Goal: Information Seeking & Learning: Learn about a topic

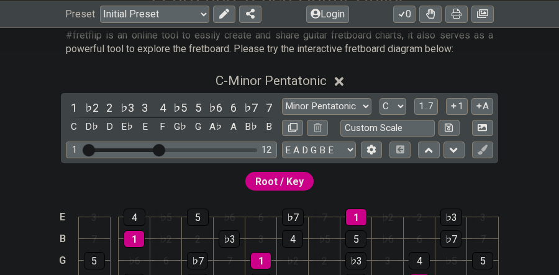
scroll to position [244, 0]
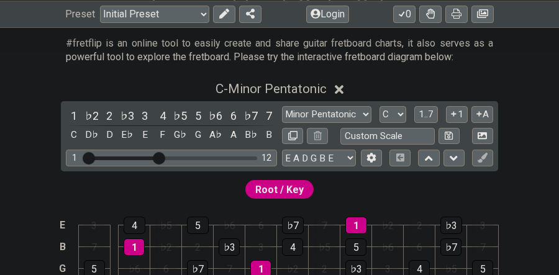
drag, startPoint x: 165, startPoint y: 152, endPoint x: 178, endPoint y: 151, distance: 12.4
click at [178, 151] on div "1 12" at bounding box center [171, 158] width 211 height 17
drag, startPoint x: 160, startPoint y: 157, endPoint x: 265, endPoint y: 158, distance: 105.0
click at [260, 157] on input "Visible fret range" at bounding box center [171, 157] width 176 height 0
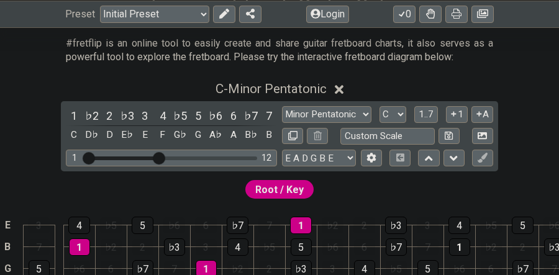
drag, startPoint x: 256, startPoint y: 158, endPoint x: 157, endPoint y: 158, distance: 98.8
click at [157, 157] on input "Visible fret range" at bounding box center [171, 157] width 176 height 0
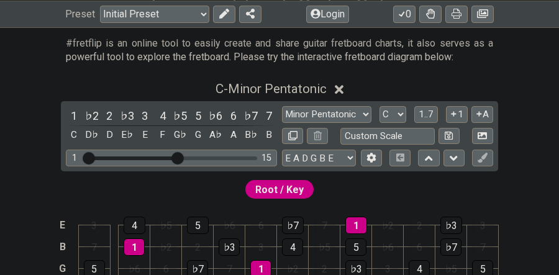
drag, startPoint x: 157, startPoint y: 159, endPoint x: 177, endPoint y: 159, distance: 20.5
click at [177, 157] on input "Visible fret range" at bounding box center [171, 157] width 176 height 0
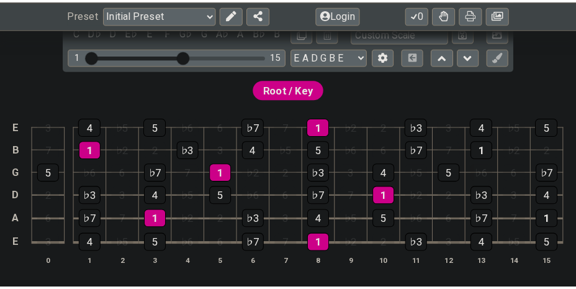
scroll to position [354, 0]
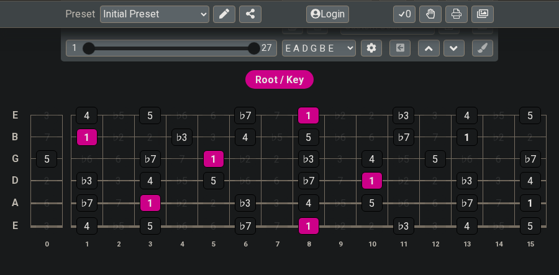
drag, startPoint x: 179, startPoint y: 45, endPoint x: 331, endPoint y: 43, distance: 152.2
click at [260, 47] on input "Visible fret range" at bounding box center [171, 47] width 176 height 0
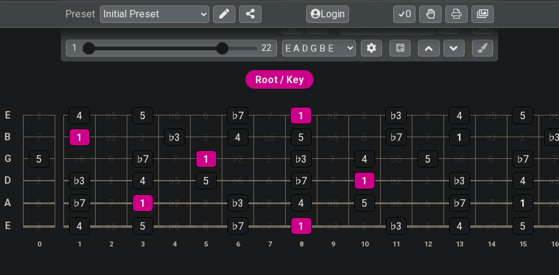
drag, startPoint x: 251, startPoint y: 47, endPoint x: 224, endPoint y: 41, distance: 27.3
click at [224, 47] on input "Visible fret range" at bounding box center [171, 47] width 176 height 0
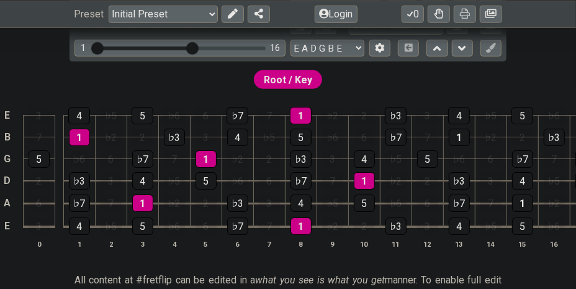
drag, startPoint x: 229, startPoint y: 47, endPoint x: 195, endPoint y: 39, distance: 34.5
click at [195, 47] on input "Visible fret range" at bounding box center [180, 47] width 176 height 0
drag, startPoint x: 196, startPoint y: 46, endPoint x: 257, endPoint y: 43, distance: 61.5
click at [257, 47] on input "Visible fret range" at bounding box center [180, 47] width 176 height 0
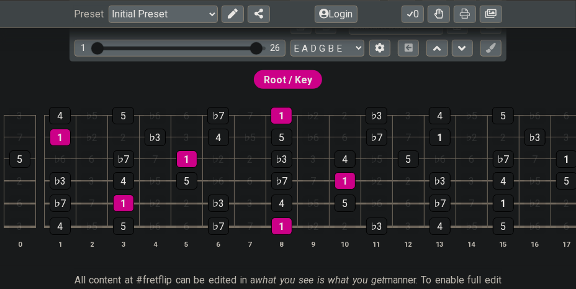
scroll to position [0, 0]
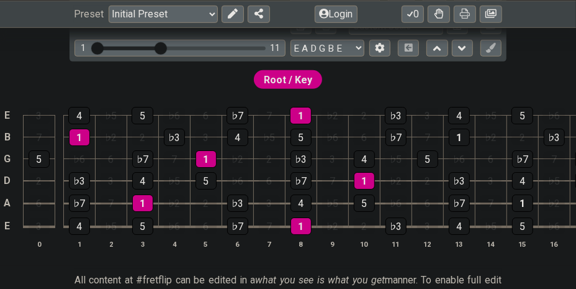
drag, startPoint x: 253, startPoint y: 45, endPoint x: 158, endPoint y: 46, distance: 95.0
click at [158, 47] on input "Visible fret range" at bounding box center [180, 47] width 176 height 0
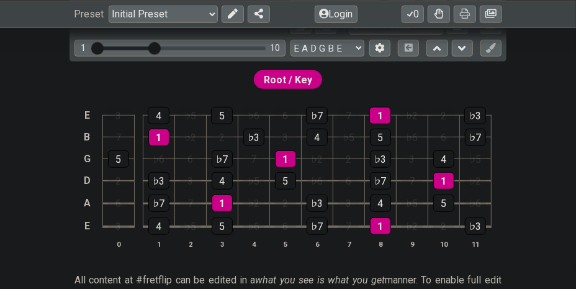
drag, startPoint x: 160, startPoint y: 49, endPoint x: 153, endPoint y: 46, distance: 7.5
click at [153, 47] on input "Visible fret range" at bounding box center [180, 47] width 176 height 0
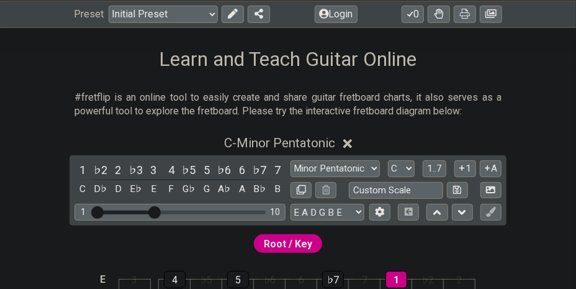
scroll to position [189, 0]
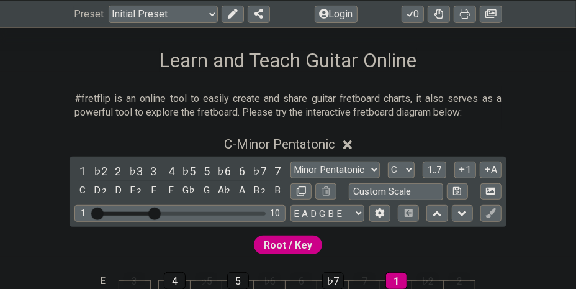
click at [283, 240] on span "Root / Key" at bounding box center [288, 245] width 48 height 18
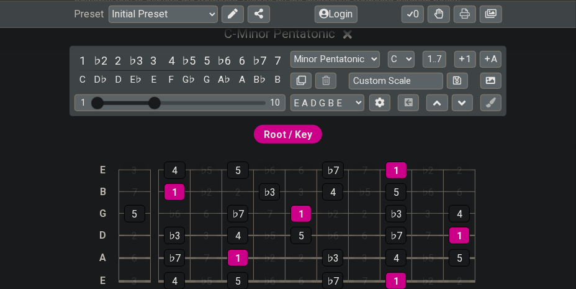
scroll to position [308, 0]
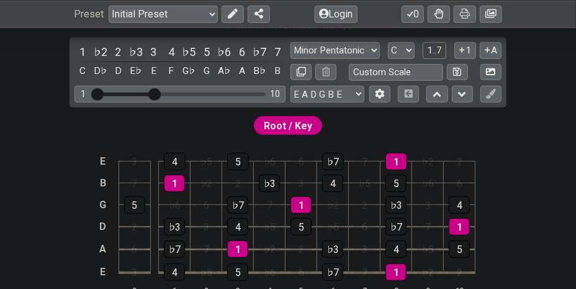
click at [429, 53] on span "1..7" at bounding box center [434, 50] width 15 height 11
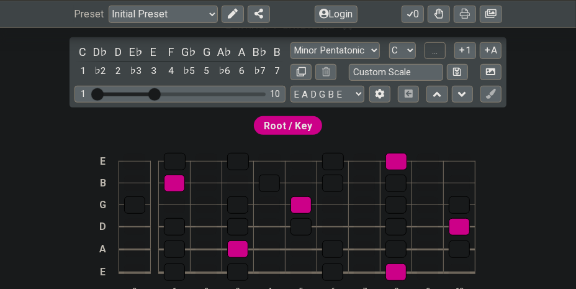
click at [429, 53] on button "..." at bounding box center [435, 50] width 21 height 17
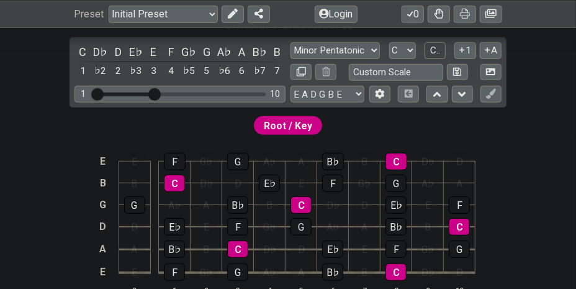
click at [429, 53] on button "C.." at bounding box center [435, 50] width 21 height 17
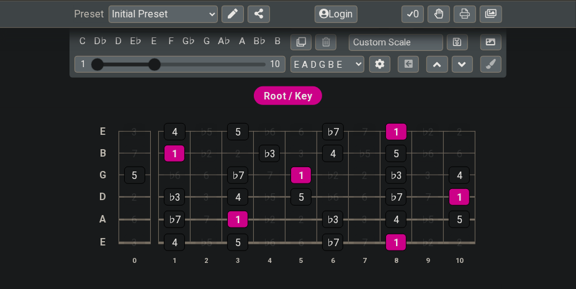
scroll to position [337, 0]
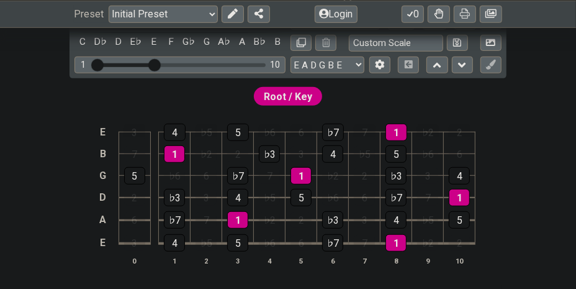
click at [171, 152] on div "1" at bounding box center [174, 153] width 21 height 17
click at [398, 130] on div "1" at bounding box center [397, 132] width 22 height 16
click at [297, 101] on span "Root / Key" at bounding box center [288, 97] width 48 height 18
click at [299, 93] on span "Root / Key" at bounding box center [288, 97] width 48 height 18
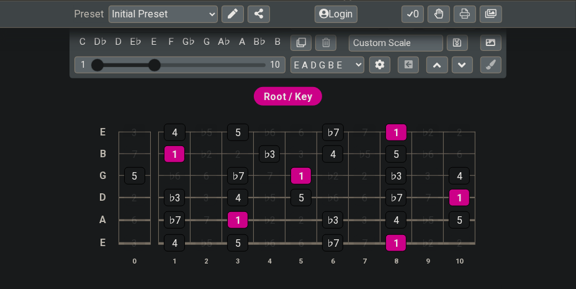
drag, startPoint x: 299, startPoint y: 93, endPoint x: 284, endPoint y: 96, distance: 15.8
click at [284, 96] on span "Root / Key" at bounding box center [288, 97] width 48 height 18
click at [102, 131] on td "E" at bounding box center [103, 133] width 15 height 22
click at [104, 134] on td "x" at bounding box center [103, 133] width 15 height 22
click at [104, 134] on td "o" at bounding box center [103, 133] width 15 height 22
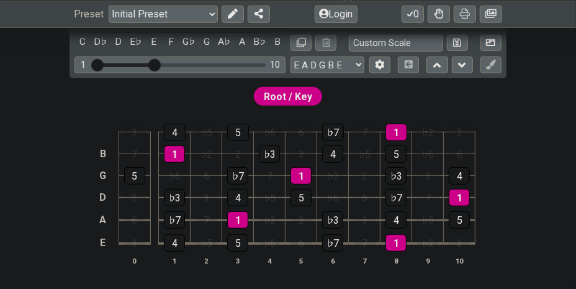
click at [104, 132] on td at bounding box center [103, 133] width 15 height 22
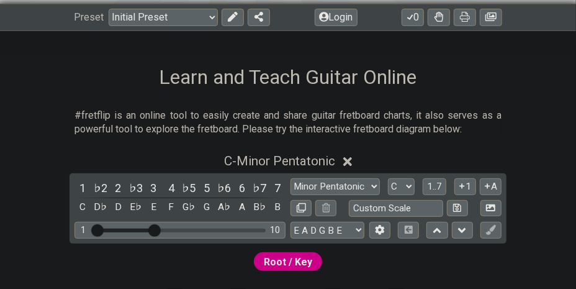
scroll to position [171, 0]
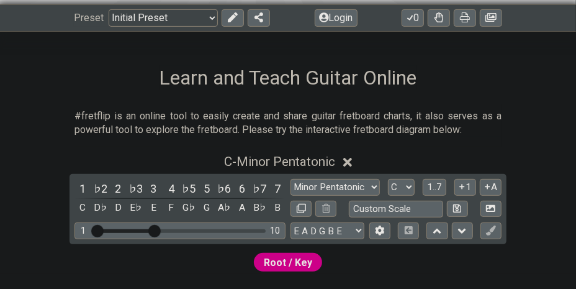
click at [199, 13] on select "Welcome to #fretflip! Initial Preset Custom Preset Minor Pentatonic Major Penta…" at bounding box center [163, 17] width 109 height 17
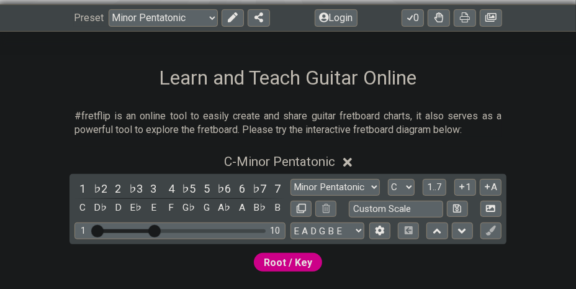
click at [109, 9] on select "Welcome to #fretflip! Initial Preset Custom Preset Minor Pentatonic Major Penta…" at bounding box center [163, 17] width 109 height 17
select select "/welcome"
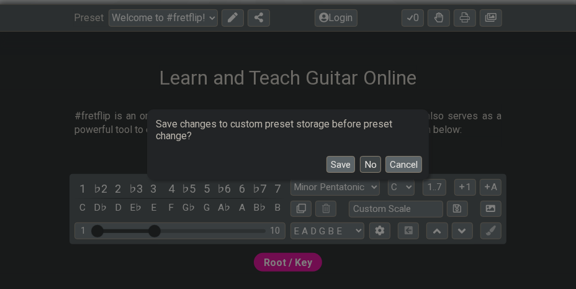
click at [370, 161] on button "No" at bounding box center [370, 164] width 21 height 17
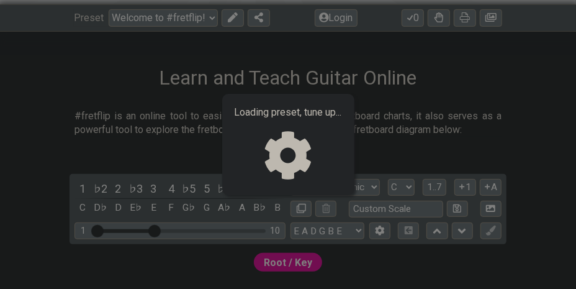
select select "C"
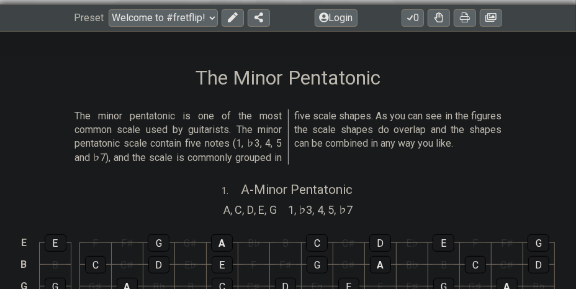
select select "/minor-pentatonic"
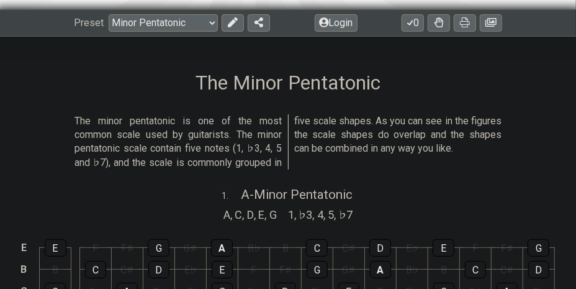
scroll to position [165, 0]
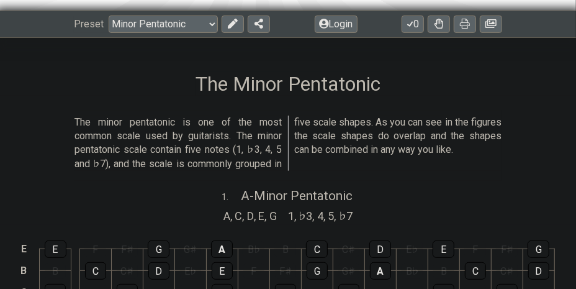
click at [237, 213] on span "C" at bounding box center [238, 215] width 7 height 17
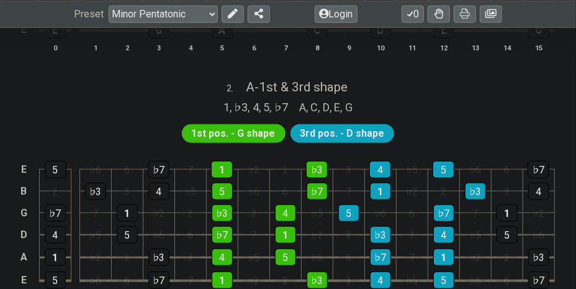
scroll to position [497, 0]
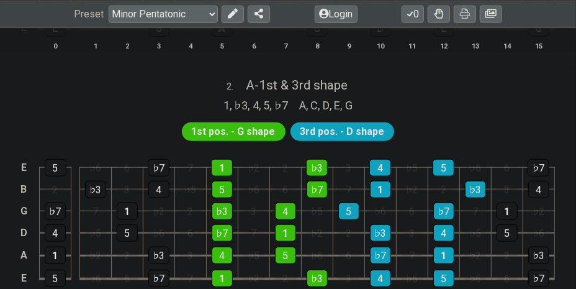
click at [265, 129] on span "1st pos. - G shape" at bounding box center [234, 132] width 84 height 18
click at [243, 133] on span "1st pos. - G shape" at bounding box center [234, 132] width 84 height 18
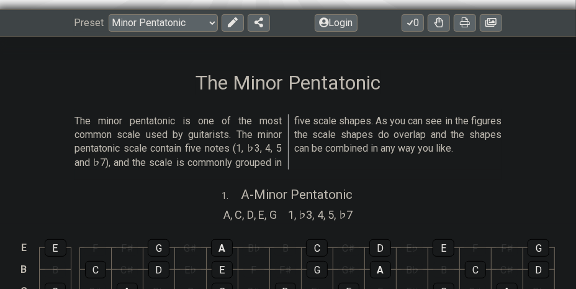
scroll to position [165, 0]
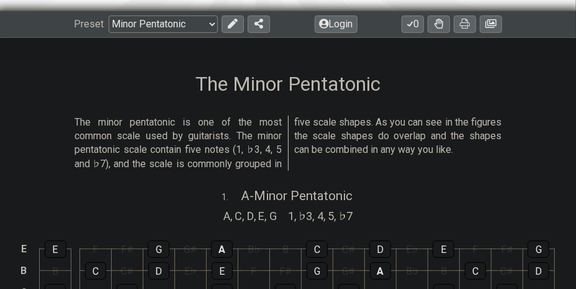
click at [186, 23] on select "Welcome to #fretflip! Initial Preset Custom Preset Minor Pentatonic Major Penta…" at bounding box center [163, 24] width 109 height 17
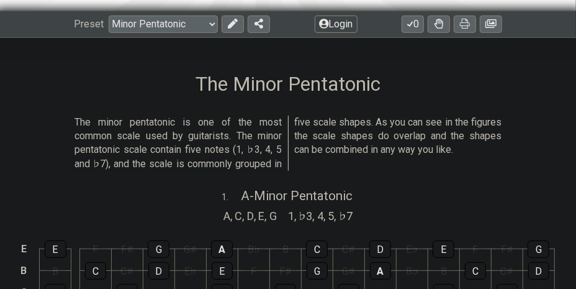
click at [228, 24] on icon at bounding box center [233, 24] width 10 height 10
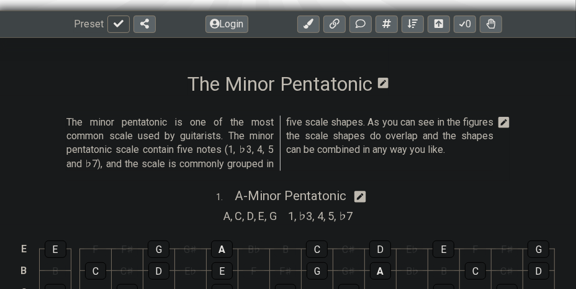
click at [111, 24] on button at bounding box center [118, 24] width 22 height 17
select select "/minor-pentatonic"
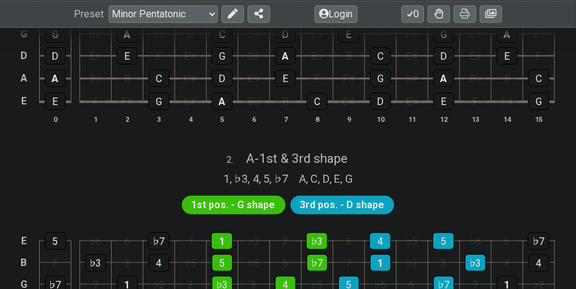
scroll to position [662, 0]
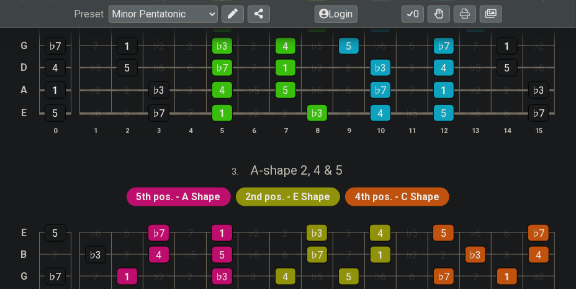
click at [297, 193] on span "2nd pos. - E Shape" at bounding box center [288, 197] width 85 height 18
drag, startPoint x: 297, startPoint y: 193, endPoint x: 328, endPoint y: 176, distance: 35.3
click at [277, 163] on span "A - shape 2, 4 & 5" at bounding box center [296, 170] width 93 height 15
select select "A"
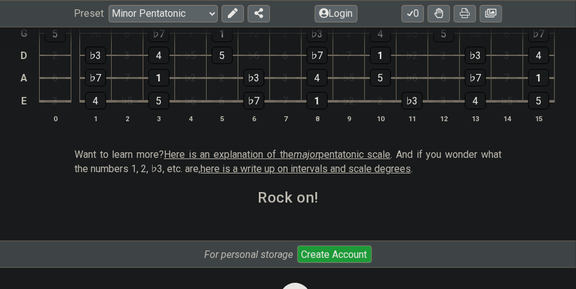
scroll to position [1822, 0]
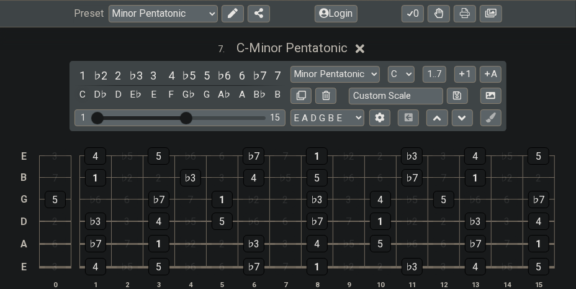
click at [84, 86] on div "C" at bounding box center [83, 94] width 16 height 17
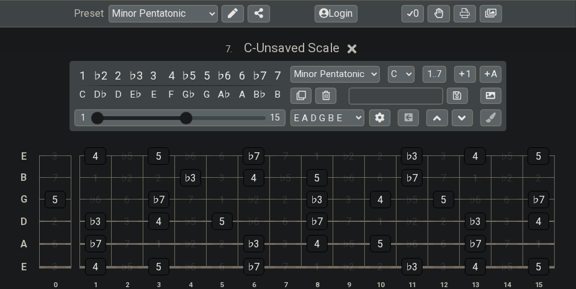
click at [376, 89] on input "text" at bounding box center [396, 96] width 94 height 17
type input "Custom Scale"
click at [84, 88] on div "C" at bounding box center [83, 94] width 16 height 17
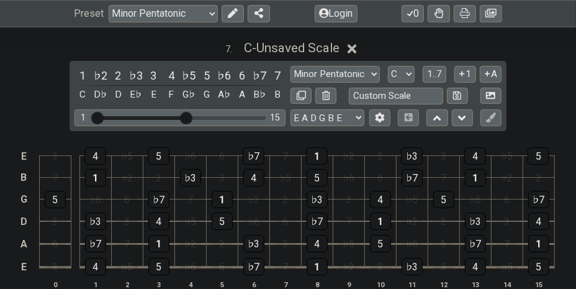
click at [299, 43] on span "C - Unsaved Scale" at bounding box center [292, 47] width 96 height 15
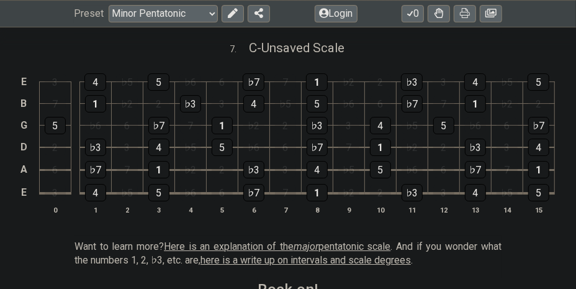
click at [299, 43] on span "C - Unsaved Scale" at bounding box center [297, 47] width 96 height 15
select select "C"
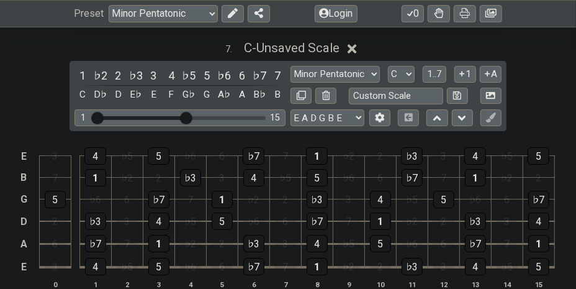
click at [299, 43] on span "C - Unsaved Scale" at bounding box center [292, 47] width 96 height 15
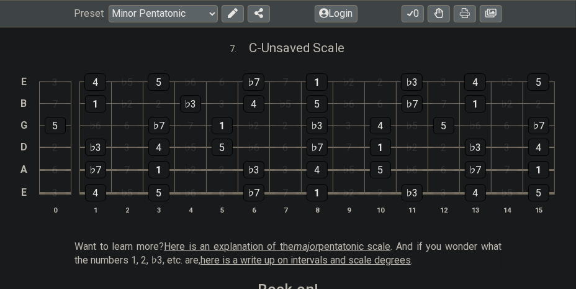
drag, startPoint x: 299, startPoint y: 43, endPoint x: 289, endPoint y: 45, distance: 10.1
click at [289, 45] on span "C - Unsaved Scale" at bounding box center [297, 47] width 96 height 15
select select "C"
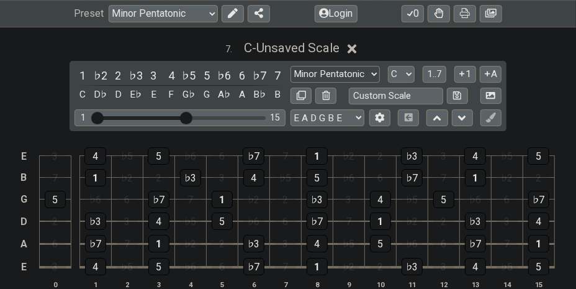
click at [314, 67] on select "Minor Pentatonic New Scale Minor Pentatonic Major Pentatonic Minor Blues Major …" at bounding box center [335, 74] width 89 height 17
select select "Minor Pentatonic"
click at [291, 66] on select "Minor Pentatonic New Scale Minor Pentatonic Major Pentatonic Minor Blues Major …" at bounding box center [335, 74] width 89 height 17
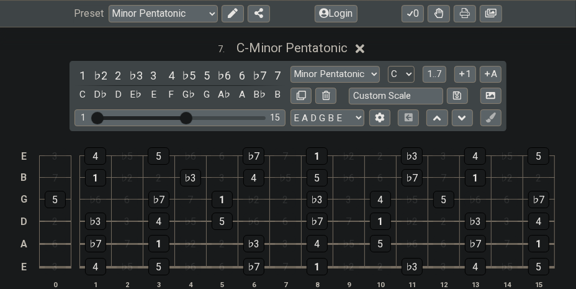
click at [398, 68] on select "A♭ A A♯ B♭ B C C♯ D♭ D D♯ E♭ E F F♯ G♭ G G♯" at bounding box center [401, 74] width 27 height 17
click at [389, 66] on select "A♭ A A♯ B♭ B C C♯ D♭ D D♯ E♭ E F F♯ G♭ G G♯" at bounding box center [401, 74] width 27 height 17
click at [298, 91] on icon at bounding box center [301, 95] width 9 height 9
select select "C"
click at [299, 91] on icon at bounding box center [301, 95] width 9 height 9
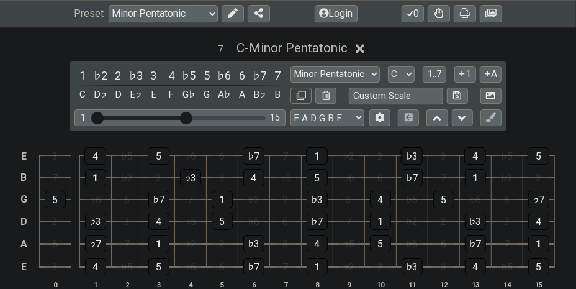
select select "C"
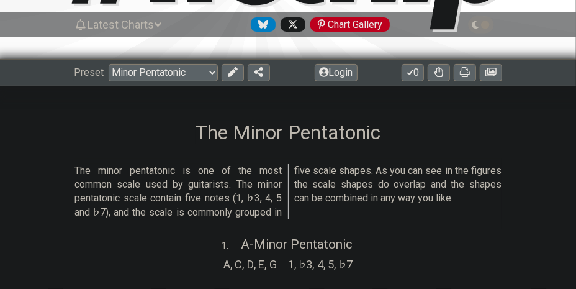
scroll to position [0, 0]
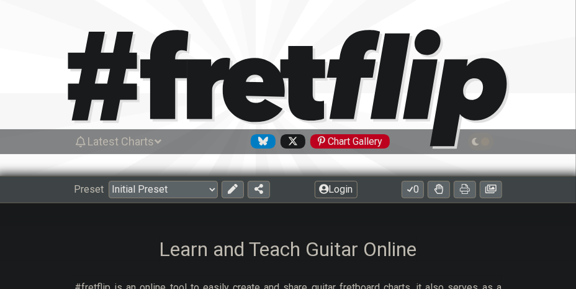
click at [344, 191] on button "Login" at bounding box center [336, 189] width 43 height 17
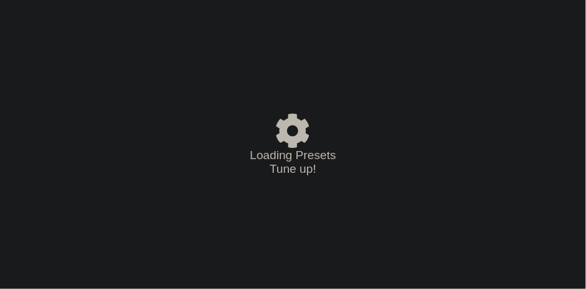
select select "C"
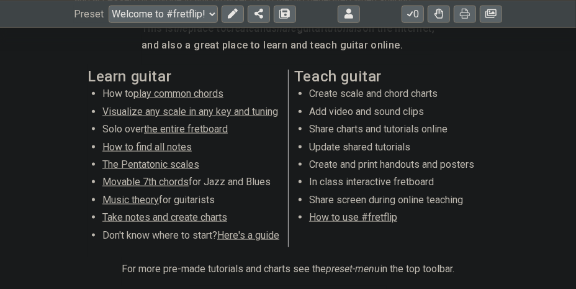
scroll to position [662, 0]
click at [171, 94] on span "play common chords" at bounding box center [179, 94] width 90 height 12
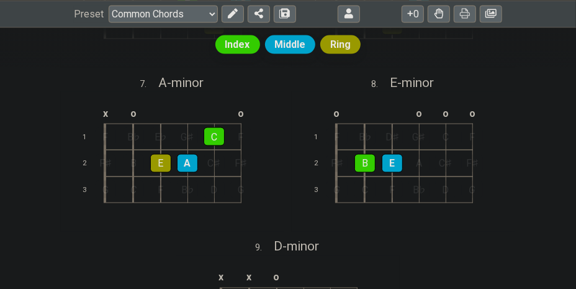
scroll to position [828, 0]
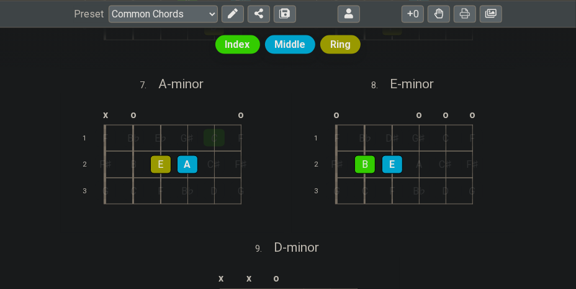
click at [209, 134] on div "C" at bounding box center [214, 137] width 21 height 17
click at [210, 135] on div "C" at bounding box center [214, 137] width 21 height 17
click at [239, 43] on span "Index" at bounding box center [237, 45] width 25 height 18
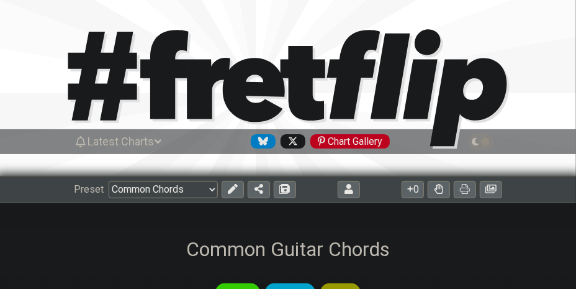
click at [212, 194] on select "Welcome to #fretflip! Initial Preset Custom Preset Minor Pentatonic Major Penta…" at bounding box center [163, 189] width 109 height 17
click at [216, 188] on select "Welcome to #fretflip! Initial Preset Custom Preset Minor Pentatonic Major Penta…" at bounding box center [163, 189] width 109 height 17
click at [227, 249] on h1 "Common Guitar Chords" at bounding box center [288, 249] width 204 height 24
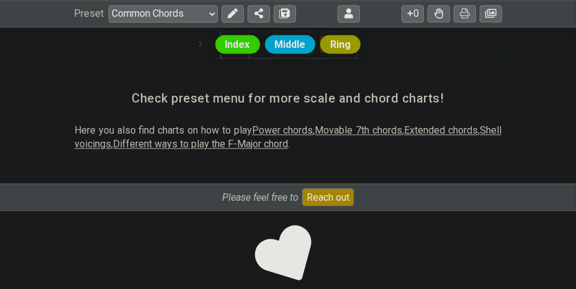
scroll to position [1150, 0]
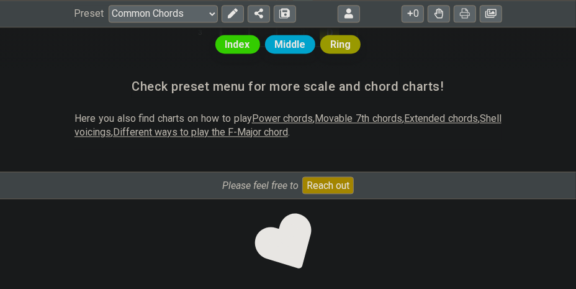
click at [270, 115] on span "Power chords" at bounding box center [282, 118] width 61 height 12
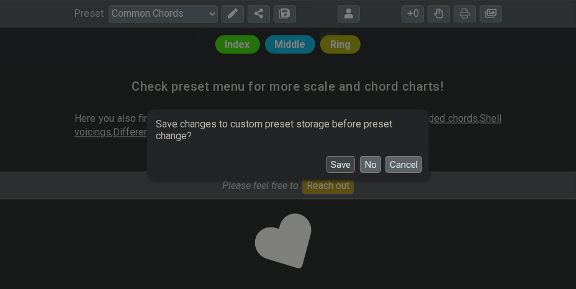
click at [343, 163] on button "Save" at bounding box center [341, 164] width 29 height 17
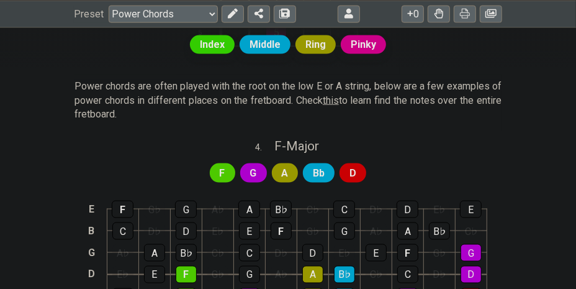
scroll to position [907, 0]
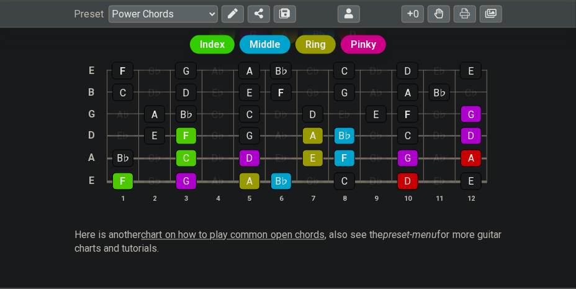
click at [206, 232] on span "chart on how to play common open chords" at bounding box center [233, 235] width 184 height 12
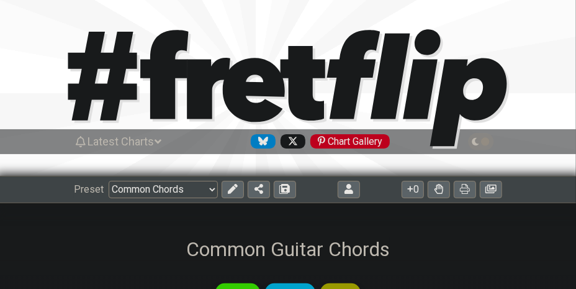
click at [204, 191] on select "Welcome to #fretflip! Initial Preset Common Guitar Chords Minor Pentatonic Majo…" at bounding box center [163, 189] width 109 height 17
click at [184, 187] on select "Welcome to #fretflip! Initial Preset Common Guitar Chords Minor Pentatonic Majo…" at bounding box center [163, 189] width 109 height 17
click at [109, 181] on select "Welcome to #fretflip! Initial Preset Common Guitar Chords Minor Pentatonic Majo…" at bounding box center [163, 189] width 109 height 17
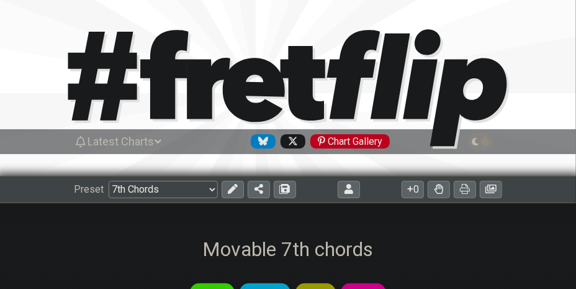
click at [157, 189] on select "Welcome to #fretflip! Initial Preset Common Guitar Chords Minor Pentatonic Majo…" at bounding box center [163, 189] width 109 height 17
click at [109, 181] on select "Welcome to #fretflip! Initial Preset Common Guitar Chords Minor Pentatonic Majo…" at bounding box center [163, 189] width 109 height 17
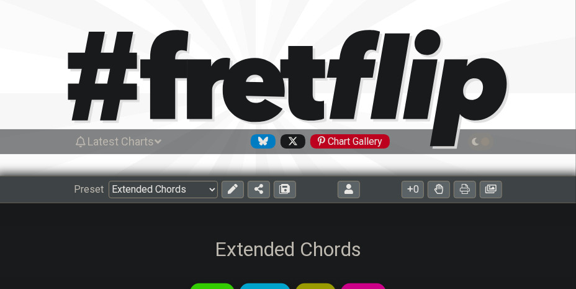
click at [214, 191] on select "Welcome to #fretflip! Initial Preset Common Guitar Chords Minor Pentatonic Majo…" at bounding box center [163, 189] width 109 height 17
click at [109, 181] on select "Welcome to #fretflip! Initial Preset Common Guitar Chords Minor Pentatonic Majo…" at bounding box center [163, 189] width 109 height 17
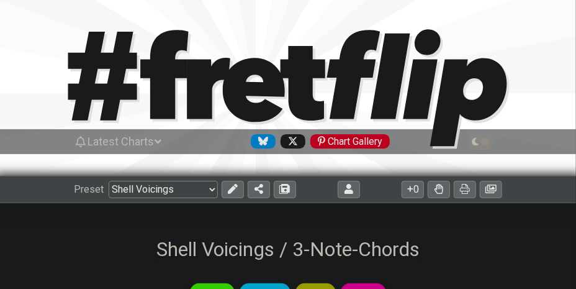
click at [201, 193] on select "Welcome to #fretflip! Initial Preset Common Guitar Chords Minor Pentatonic Majo…" at bounding box center [163, 189] width 109 height 17
click at [109, 181] on select "Welcome to #fretflip! Initial Preset Common Guitar Chords Minor Pentatonic Majo…" at bounding box center [163, 189] width 109 height 17
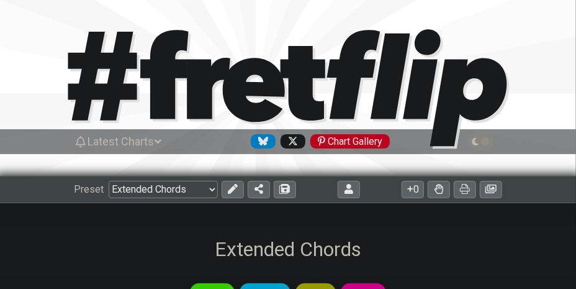
click at [212, 188] on select "Welcome to #fretflip! Initial Preset Common Guitar Chords Minor Pentatonic Majo…" at bounding box center [163, 189] width 109 height 17
click at [109, 181] on select "Welcome to #fretflip! Initial Preset Common Guitar Chords Minor Pentatonic Majo…" at bounding box center [163, 189] width 109 height 17
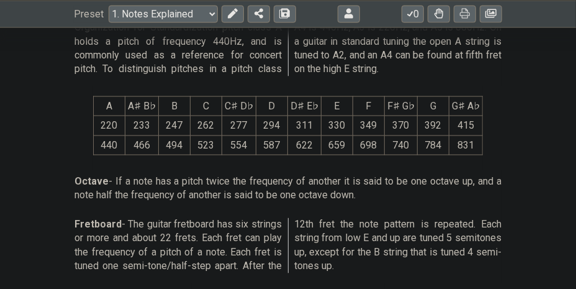
scroll to position [763, 0]
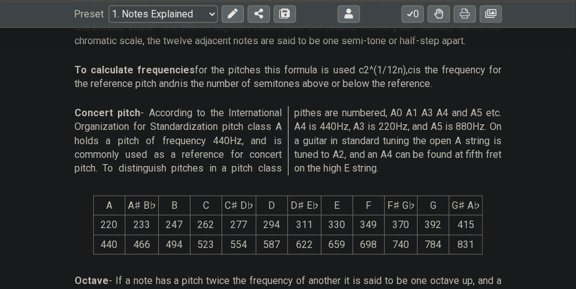
click at [209, 17] on select "Welcome to #fretflip! Initial Preset Common Guitar Chords Minor Pentatonic Majo…" at bounding box center [163, 13] width 109 height 17
click at [109, 22] on select "Welcome to #fretflip! Initial Preset Common Guitar Chords Minor Pentatonic Majo…" at bounding box center [163, 13] width 109 height 17
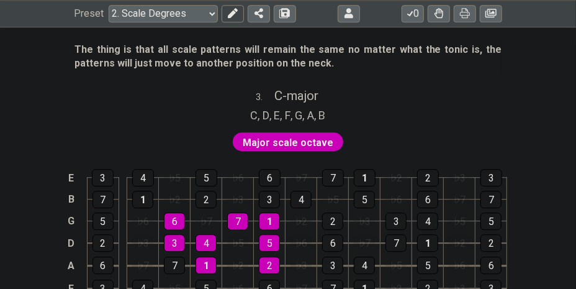
scroll to position [1656, 0]
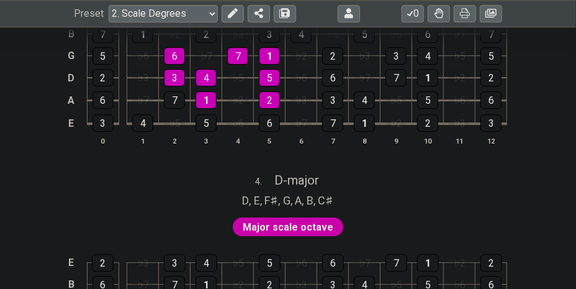
click at [251, 218] on span "Major scale octave" at bounding box center [288, 227] width 91 height 18
drag, startPoint x: 258, startPoint y: 224, endPoint x: 266, endPoint y: 224, distance: 8.1
click at [266, 224] on span "Major scale octave" at bounding box center [288, 227] width 91 height 18
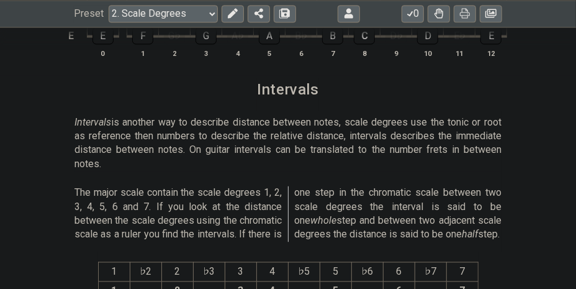
scroll to position [3147, 0]
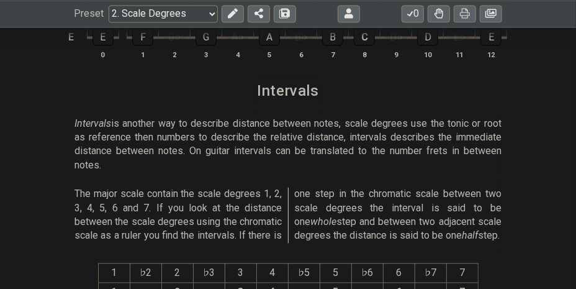
click at [209, 17] on select "Welcome to #fretflip! Initial Preset Common Guitar Chords Minor Pentatonic Majo…" at bounding box center [163, 13] width 109 height 17
click at [109, 22] on select "Welcome to #fretflip! Initial Preset Common Guitar Chords Minor Pentatonic Majo…" at bounding box center [163, 13] width 109 height 17
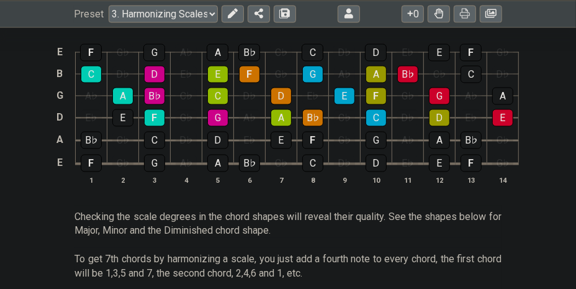
scroll to position [828, 0]
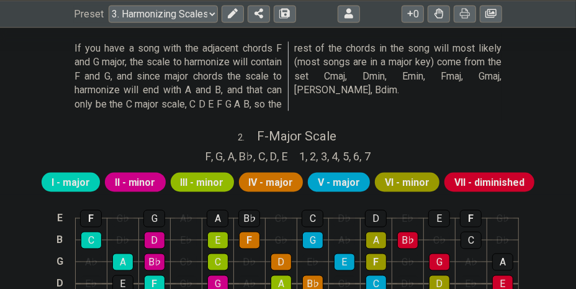
click at [275, 188] on span "IV - major" at bounding box center [271, 183] width 45 height 18
click at [270, 181] on span "IV - major" at bounding box center [271, 183] width 45 height 18
click at [210, 16] on select "Welcome to #fretflip! Initial Preset Common Guitar Chords Minor Pentatonic Majo…" at bounding box center [163, 13] width 109 height 17
click at [109, 22] on select "Welcome to #fretflip! Initial Preset Common Guitar Chords Minor Pentatonic Majo…" at bounding box center [163, 13] width 109 height 17
select select "/the-caged-system"
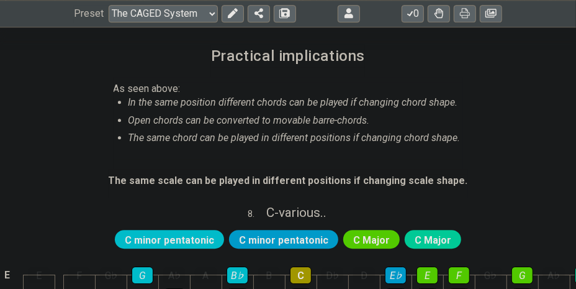
scroll to position [1656, 0]
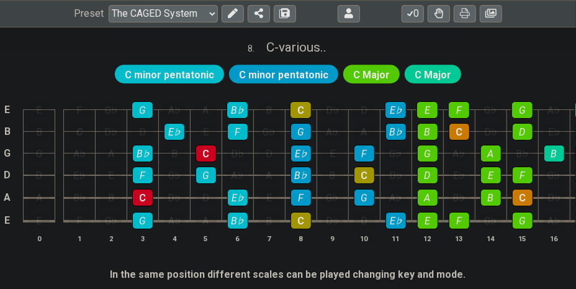
click at [294, 66] on span "C minor pentatonic" at bounding box center [283, 75] width 89 height 18
click at [194, 66] on span "C minor pentatonic" at bounding box center [169, 75] width 89 height 18
click at [420, 212] on div "E" at bounding box center [427, 220] width 21 height 17
click at [420, 212] on div "E" at bounding box center [427, 220] width 21 height 16
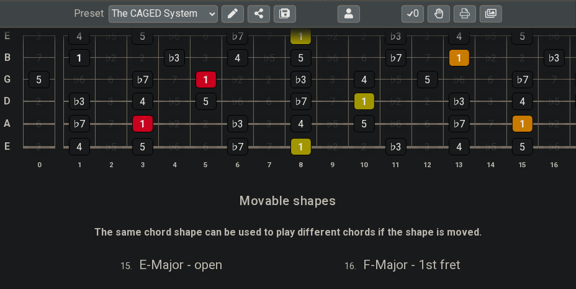
scroll to position [3312, 0]
